Goal: Find specific page/section: Find specific page/section

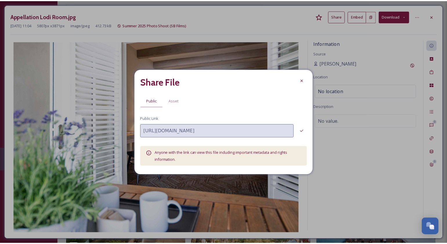
scroll to position [81, 0]
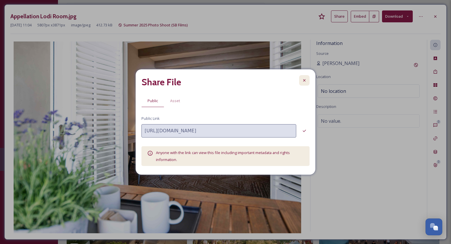
click at [308, 79] on div at bounding box center [304, 80] width 10 height 10
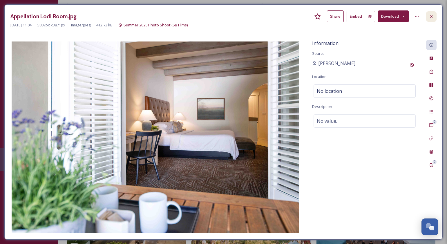
click at [432, 15] on icon at bounding box center [431, 16] width 5 height 5
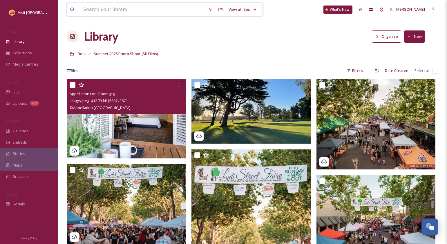
click at [161, 10] on input at bounding box center [142, 9] width 124 height 13
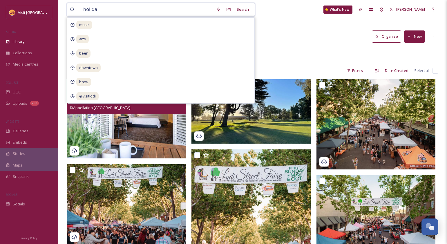
type input "holiday"
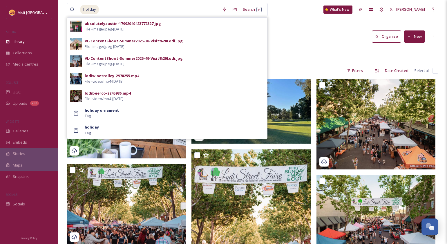
click at [295, 30] on div "Library Organise New" at bounding box center [253, 36] width 372 height 17
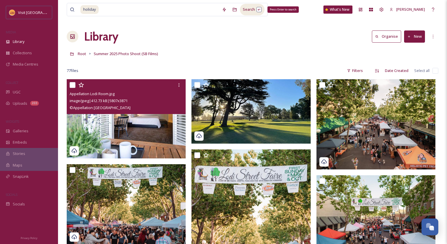
click at [251, 6] on div "Search Press Enter to search" at bounding box center [252, 9] width 25 height 11
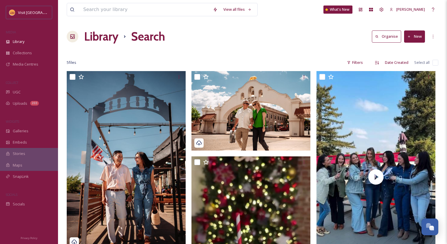
click at [116, 20] on div "View all files What's New [PERSON_NAME] Library Search Organise New Your Select…" at bounding box center [252, 192] width 389 height 384
click at [116, 13] on input at bounding box center [145, 9] width 130 height 13
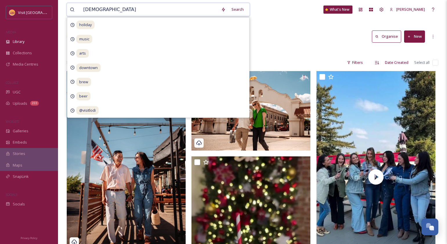
type input "christmas"
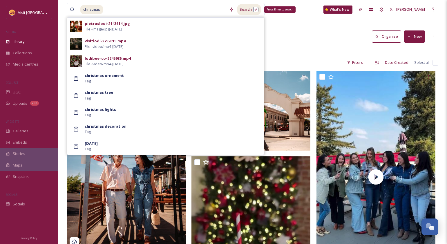
click at [252, 10] on div "Search Press Enter to search" at bounding box center [249, 9] width 25 height 11
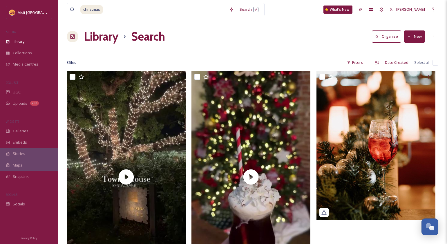
click at [300, 44] on div "Library Search Organise New" at bounding box center [253, 36] width 372 height 17
click at [245, 45] on div "Library Search Organise New" at bounding box center [253, 36] width 372 height 17
click at [136, 12] on input at bounding box center [165, 9] width 123 height 13
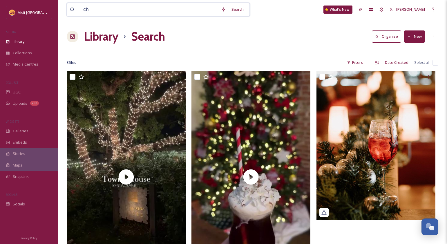
type input "c"
type input "parade"
click at [240, 10] on div "Search Press Enter to search" at bounding box center [247, 9] width 25 height 11
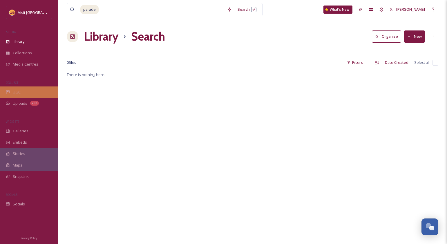
click at [20, 93] on div "UGC" at bounding box center [29, 91] width 58 height 11
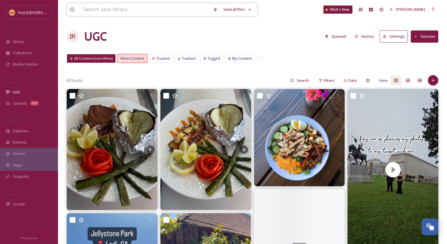
click at [132, 10] on input at bounding box center [145, 9] width 130 height 13
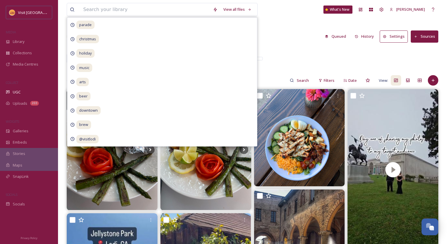
click at [297, 42] on div "UGC Queued History Settings Sources" at bounding box center [253, 36] width 372 height 17
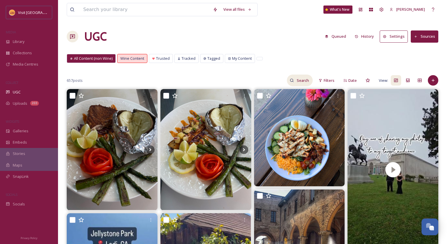
click at [309, 78] on input at bounding box center [303, 81] width 19 height 12
click at [138, 54] on div "Wine Content" at bounding box center [132, 58] width 30 height 9
click at [101, 59] on span "All Content (non Wine)" at bounding box center [93, 59] width 39 height 6
click at [307, 79] on icon at bounding box center [307, 80] width 4 height 4
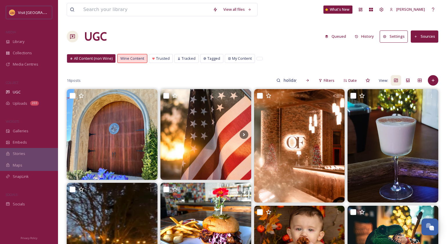
click at [102, 62] on div "All Content (non Wine)" at bounding box center [91, 58] width 48 height 8
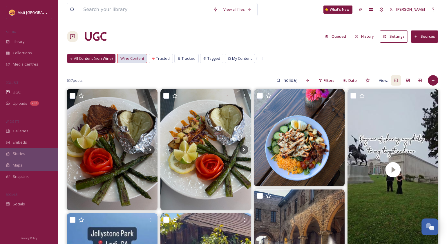
click at [135, 56] on span "Wine Content" at bounding box center [132, 59] width 24 height 6
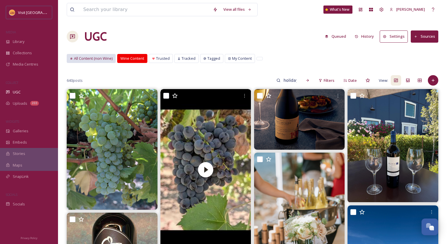
click at [92, 58] on span "All Content (non Wine)" at bounding box center [93, 59] width 39 height 6
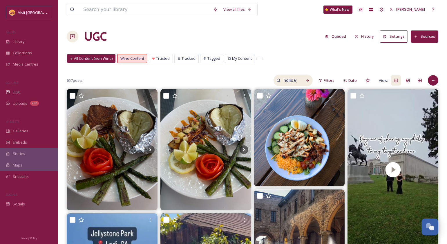
click at [294, 79] on input "holiday" at bounding box center [290, 81] width 19 height 12
click at [294, 79] on input "holiday" at bounding box center [278, 81] width 44 height 12
type input "parade"
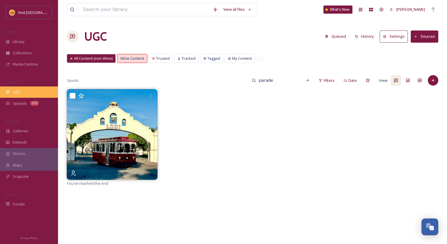
click at [13, 93] on span "UGC" at bounding box center [17, 92] width 8 height 6
